Goal: Task Accomplishment & Management: Manage account settings

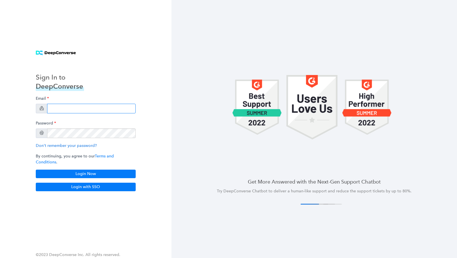
click at [87, 113] on input "email" at bounding box center [91, 109] width 89 height 10
click at [88, 112] on input "email" at bounding box center [91, 109] width 89 height 10
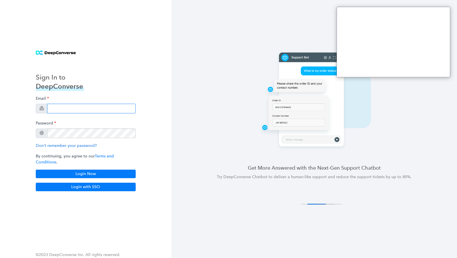
type input "[EMAIL_ADDRESS][DOMAIN_NAME]"
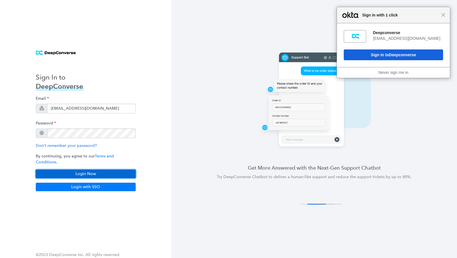
click at [90, 172] on button "Login Now" at bounding box center [86, 173] width 100 height 9
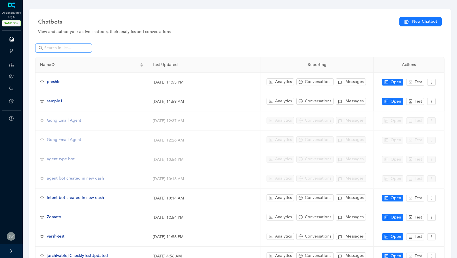
click at [51, 45] on span at bounding box center [63, 47] width 57 height 9
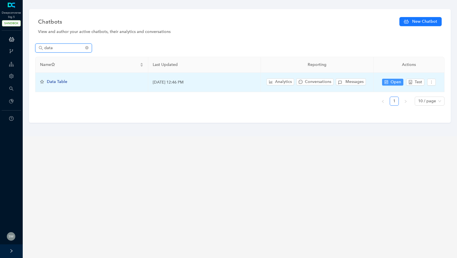
type input "data"
click at [396, 81] on span "Open" at bounding box center [396, 82] width 11 height 6
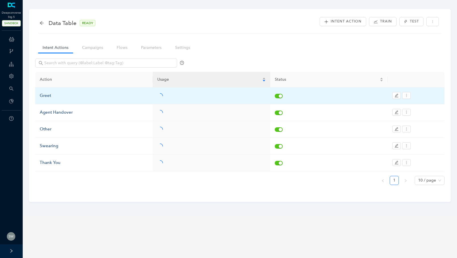
click at [49, 93] on div "Greet" at bounding box center [94, 95] width 108 height 7
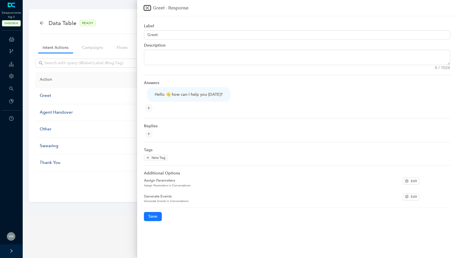
click at [146, 5] on button "Close" at bounding box center [147, 7] width 7 height 5
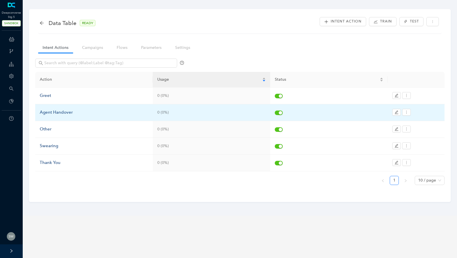
click at [54, 113] on div "Agent Handover" at bounding box center [94, 112] width 108 height 7
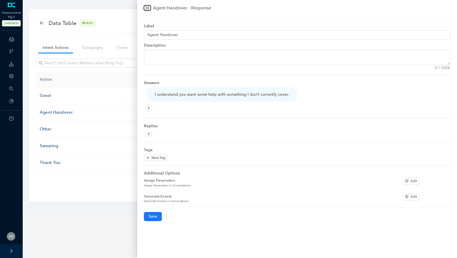
click at [150, 7] on button "Close" at bounding box center [147, 7] width 7 height 5
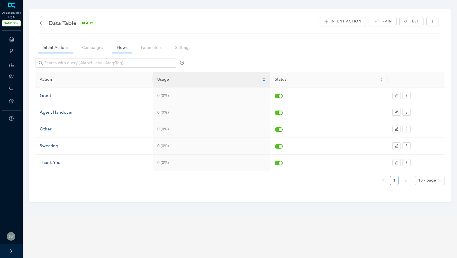
click at [121, 45] on link "Flows" at bounding box center [122, 47] width 20 height 11
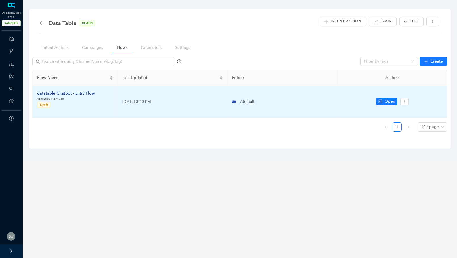
click at [58, 94] on div "datatable Chatbot - Entry Flow" at bounding box center [66, 93] width 58 height 6
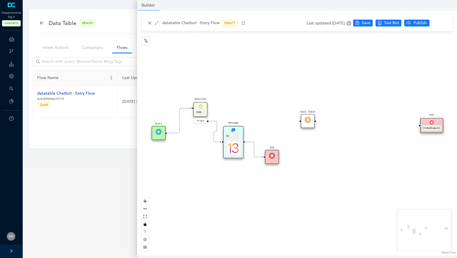
click at [305, 121] on img at bounding box center [308, 120] width 6 height 6
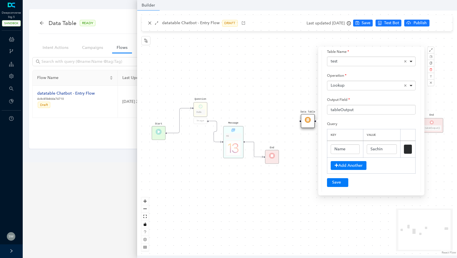
scroll to position [41, 0]
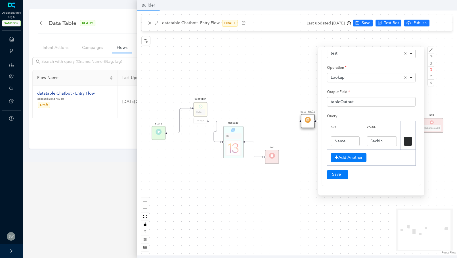
click at [261, 90] on div "Start Data Table End {{ tableOutput }} Message Hii End Question Hello Image" at bounding box center [297, 133] width 320 height 245
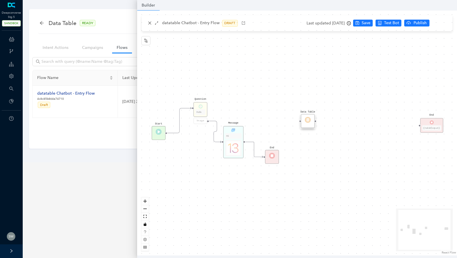
scroll to position [0, 0]
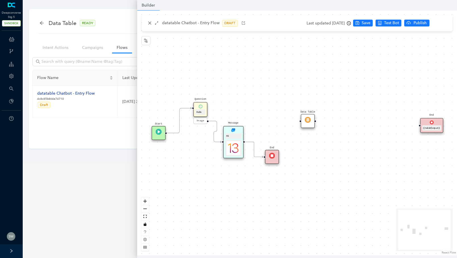
click at [329, 22] on div "Last updated 9 months ago" at bounding box center [329, 23] width 44 height 9
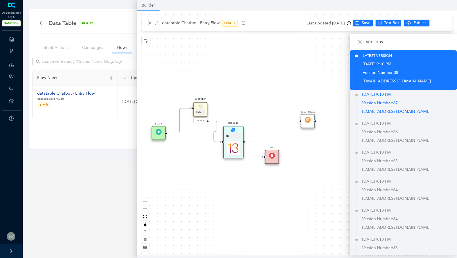
click at [397, 101] on span "37" at bounding box center [395, 102] width 5 height 5
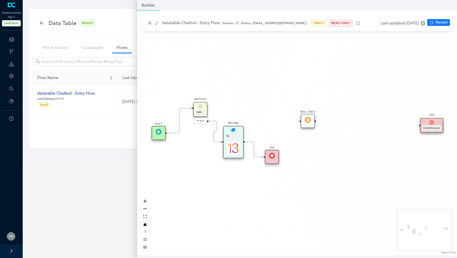
click at [395, 22] on div "Last updated 9 months ago" at bounding box center [403, 23] width 44 height 9
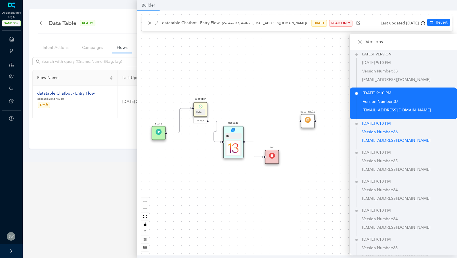
click at [389, 130] on p "Version Number: 36" at bounding box center [409, 132] width 95 height 9
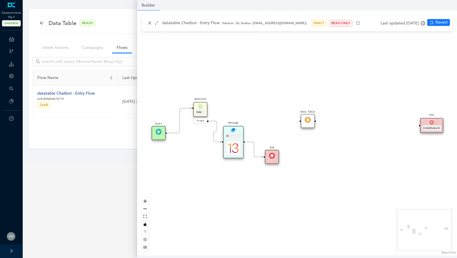
click at [313, 123] on div "Data Table" at bounding box center [308, 121] width 14 height 14
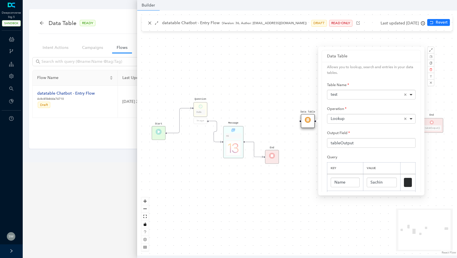
click at [344, 92] on div "test Remove item" at bounding box center [372, 95] width 82 height 6
click at [286, 91] on div "Start Data Table End {{ tableOutput }} Message Hii End Question Hello Image" at bounding box center [297, 133] width 320 height 245
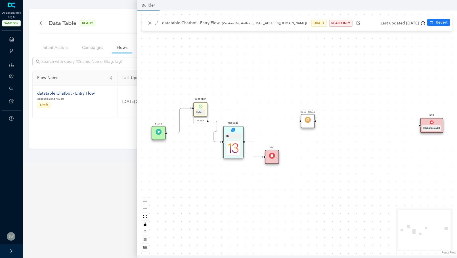
click at [307, 122] on img at bounding box center [308, 120] width 6 height 6
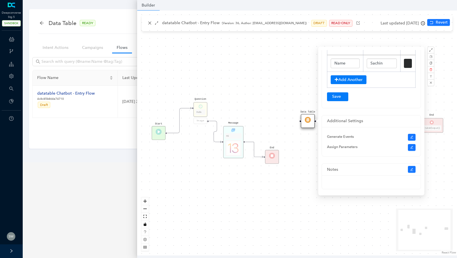
scroll to position [123, 0]
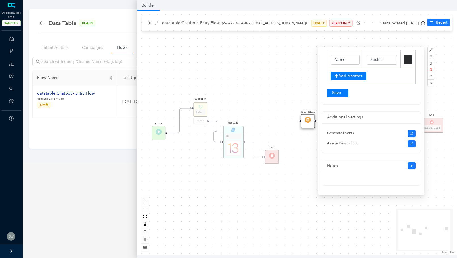
click at [282, 100] on div "Start Data Table End {{ tableOutput }} Message Hii End Question Hello Image" at bounding box center [297, 133] width 320 height 245
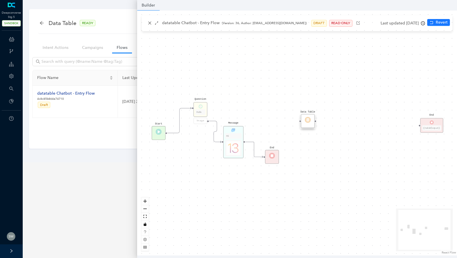
scroll to position [0, 0]
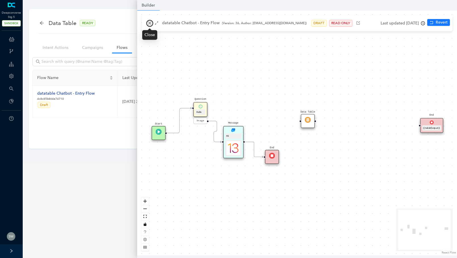
click at [147, 22] on button "button" at bounding box center [149, 23] width 7 height 7
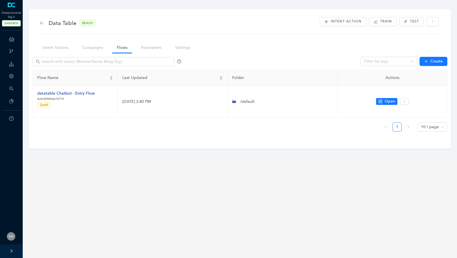
click at [40, 22] on icon "arrow-left" at bounding box center [41, 23] width 5 height 5
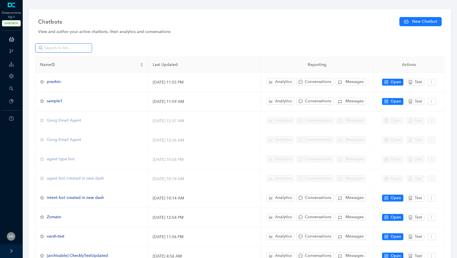
click at [55, 47] on input "text" at bounding box center [64, 48] width 40 height 6
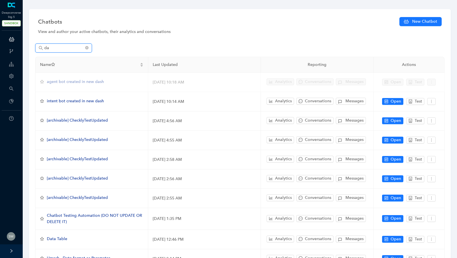
type input "d"
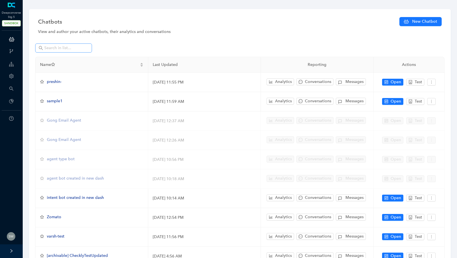
click at [65, 43] on span at bounding box center [63, 47] width 57 height 9
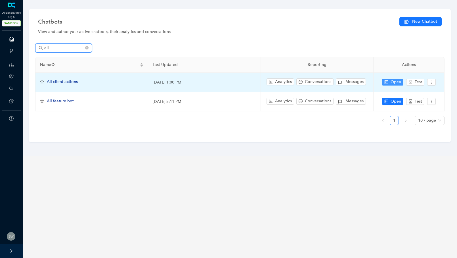
type input "all"
click at [391, 82] on span "Open" at bounding box center [396, 82] width 11 height 6
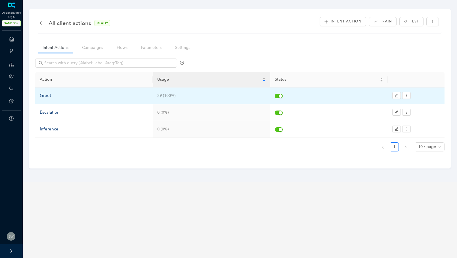
click at [43, 97] on div "Greet" at bounding box center [94, 95] width 108 height 7
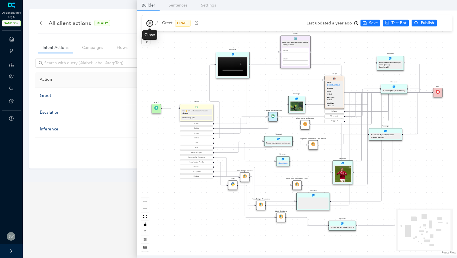
click at [150, 23] on icon "close" at bounding box center [150, 23] width 4 height 4
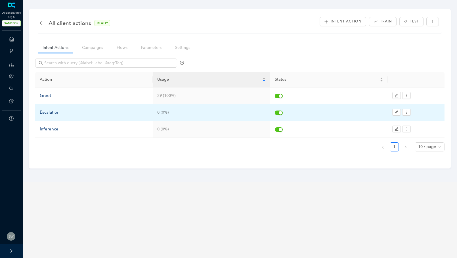
click at [62, 111] on div "Escalation" at bounding box center [94, 112] width 108 height 7
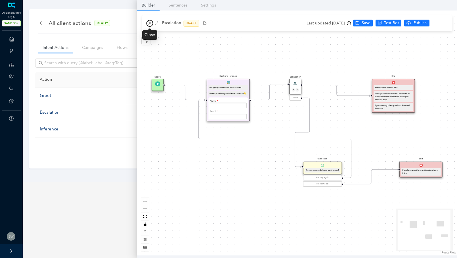
click at [149, 24] on icon "close" at bounding box center [149, 23] width 3 height 3
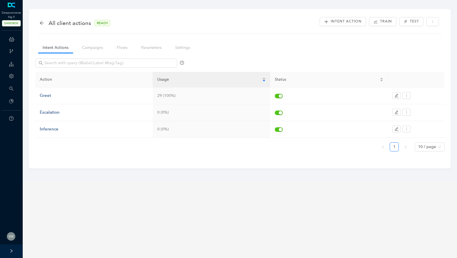
click at [46, 23] on div "All client actions READY" at bounding box center [77, 22] width 76 height 9
click at [44, 22] on div "All client actions READY" at bounding box center [77, 22] width 76 height 9
click at [43, 22] on icon "arrow-left" at bounding box center [41, 23] width 5 height 5
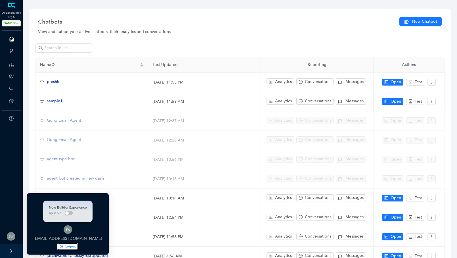
click at [60, 249] on button "Logout" at bounding box center [68, 246] width 20 height 7
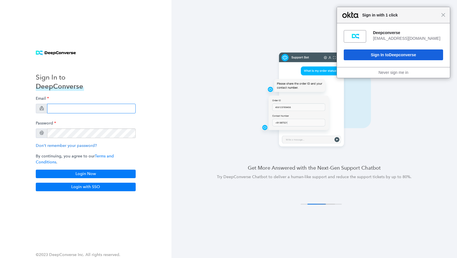
click at [72, 111] on input "email" at bounding box center [91, 109] width 89 height 10
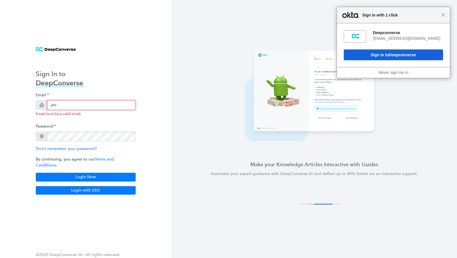
type input "anish+arlo@deepconverse.com"
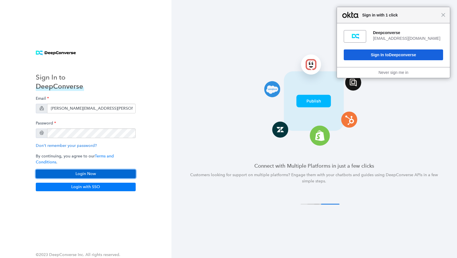
click at [109, 170] on button "Login Now" at bounding box center [86, 173] width 100 height 9
